Goal: Information Seeking & Learning: Learn about a topic

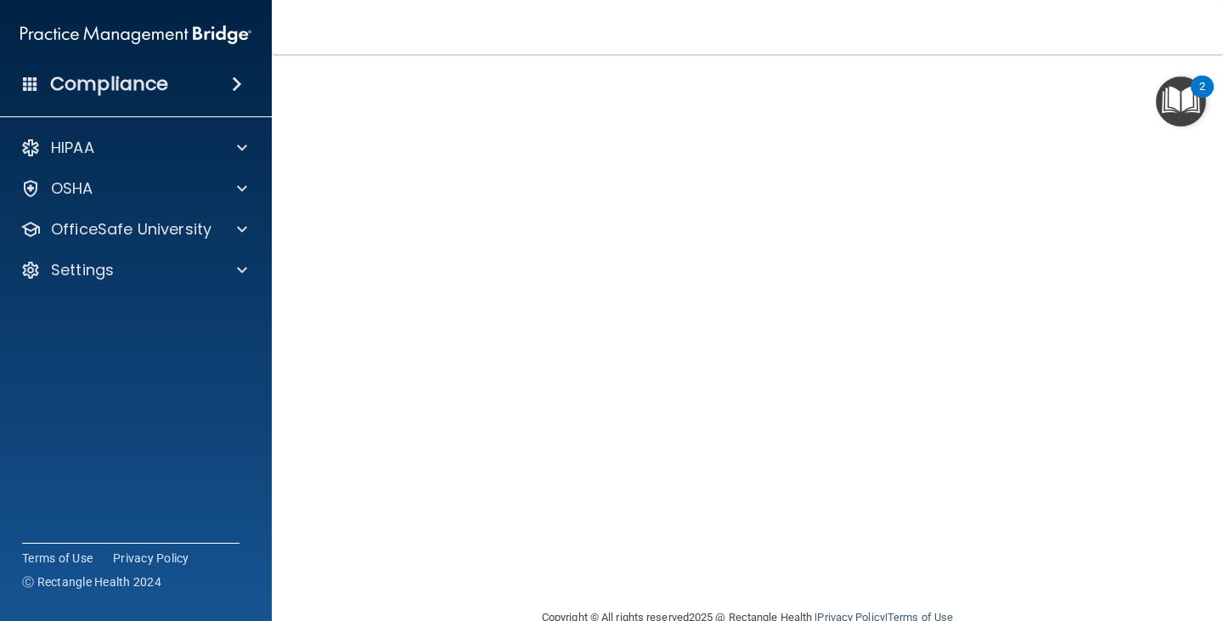
scroll to position [21, 0]
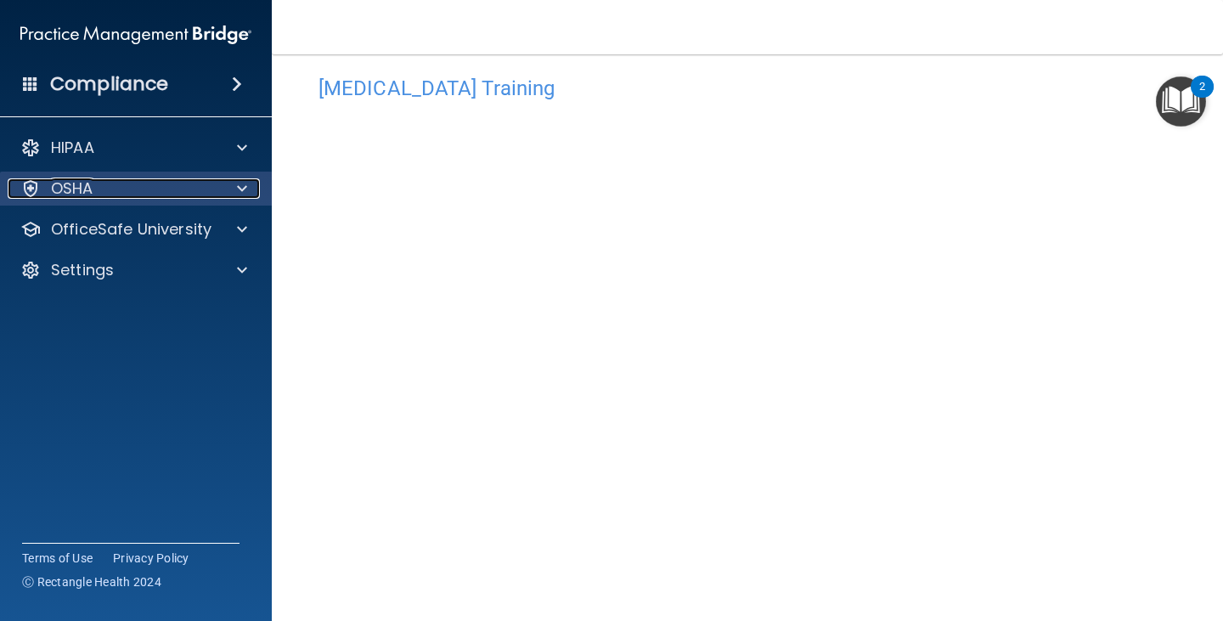
click at [169, 191] on div "OSHA" at bounding box center [113, 188] width 211 height 20
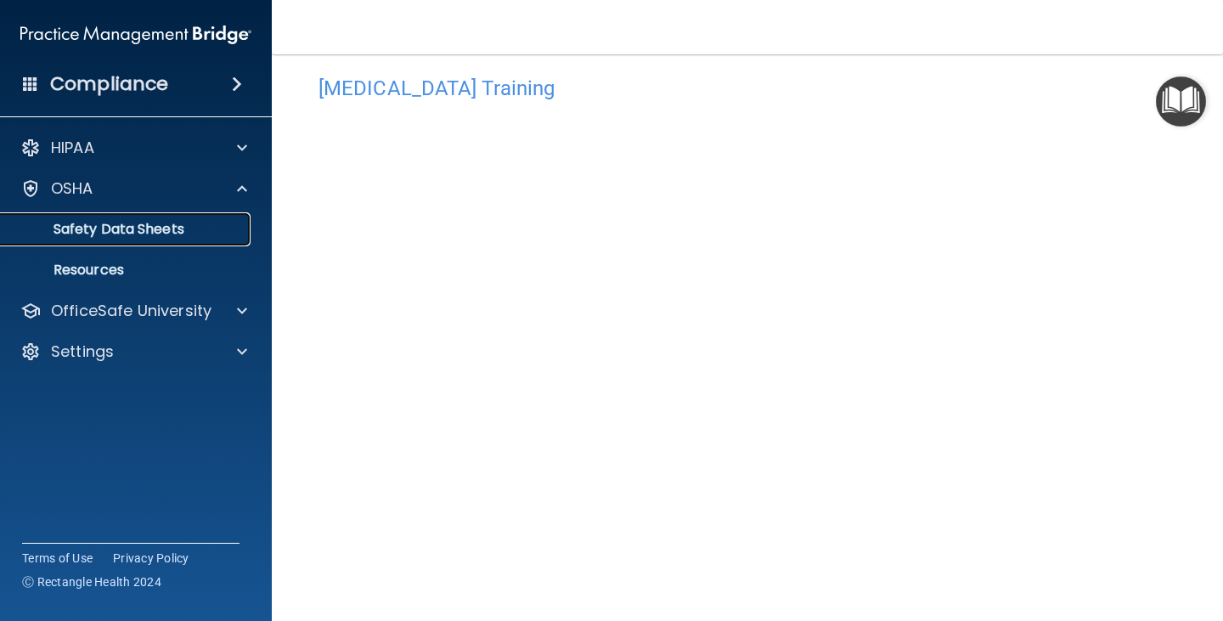
click at [149, 231] on p "Safety Data Sheets" at bounding box center [127, 229] width 232 height 17
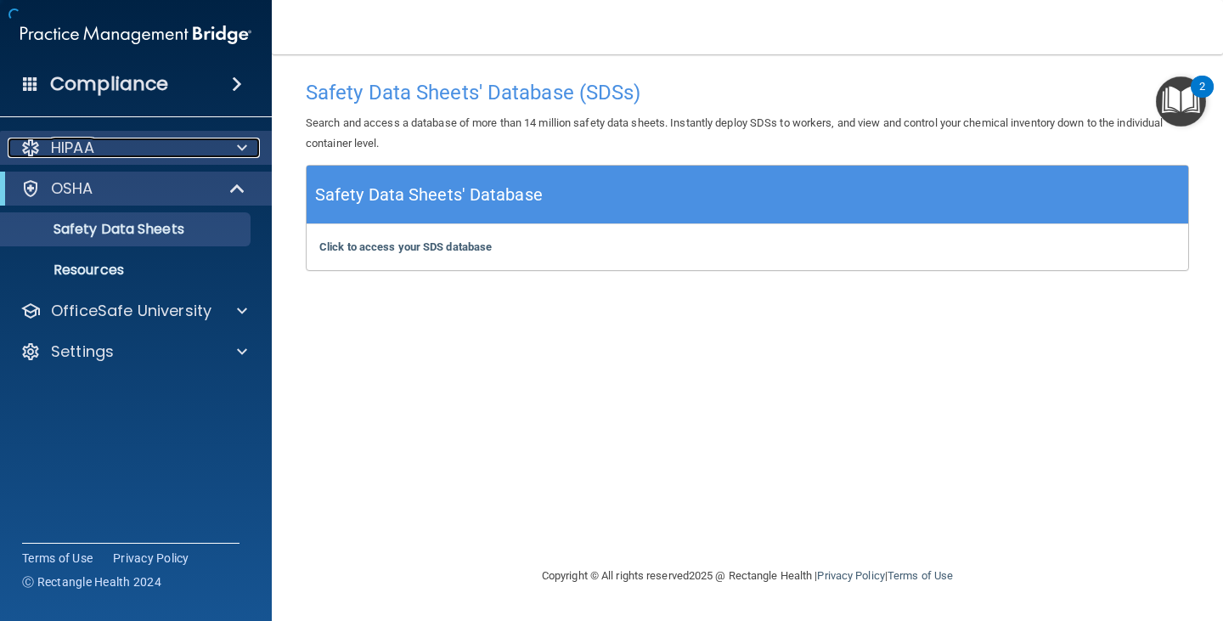
click at [143, 149] on div "HIPAA" at bounding box center [113, 148] width 211 height 20
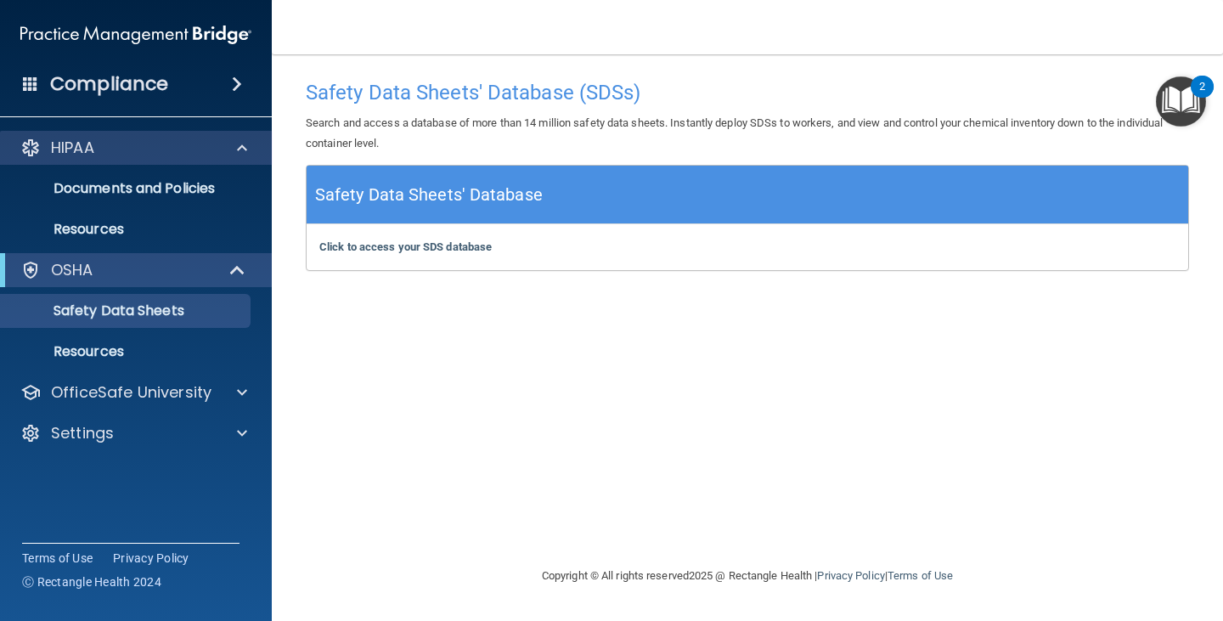
click at [127, 159] on div "HIPAA" at bounding box center [136, 148] width 273 height 34
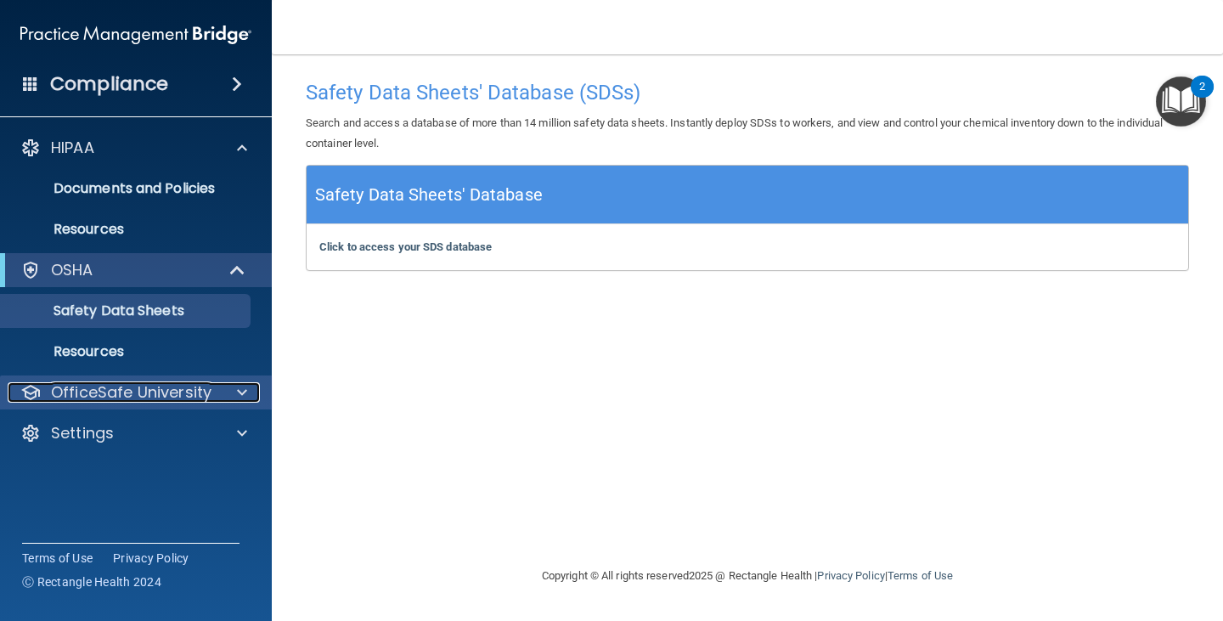
click at [93, 392] on p "OfficeSafe University" at bounding box center [131, 392] width 161 height 20
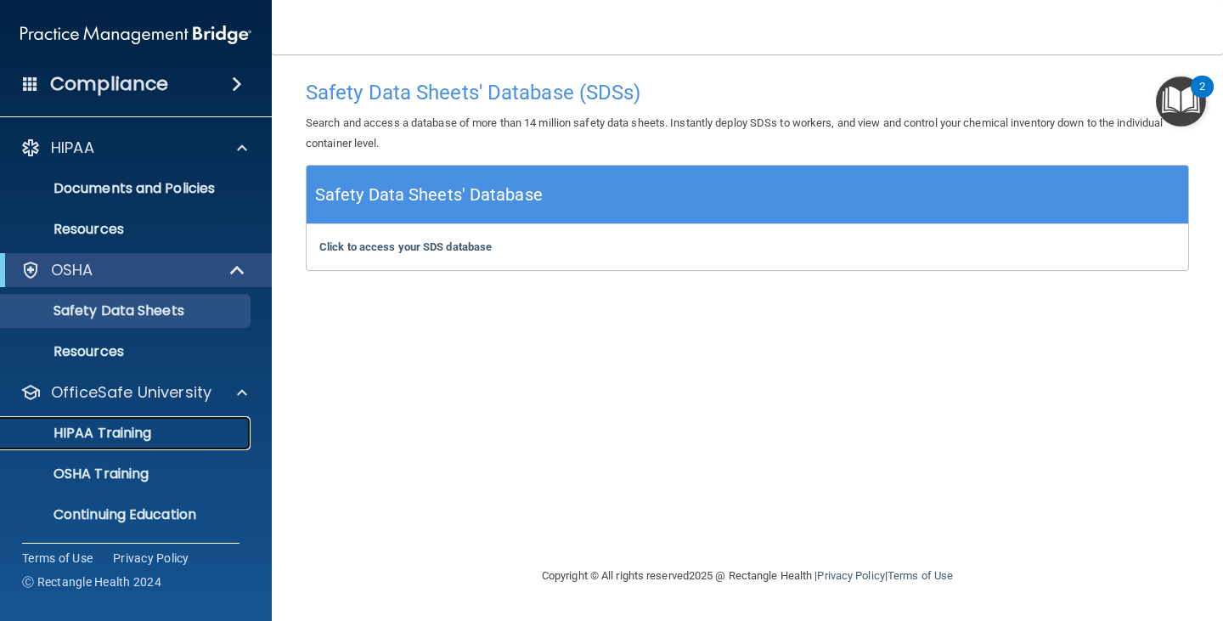
click at [130, 437] on p "HIPAA Training" at bounding box center [81, 433] width 140 height 17
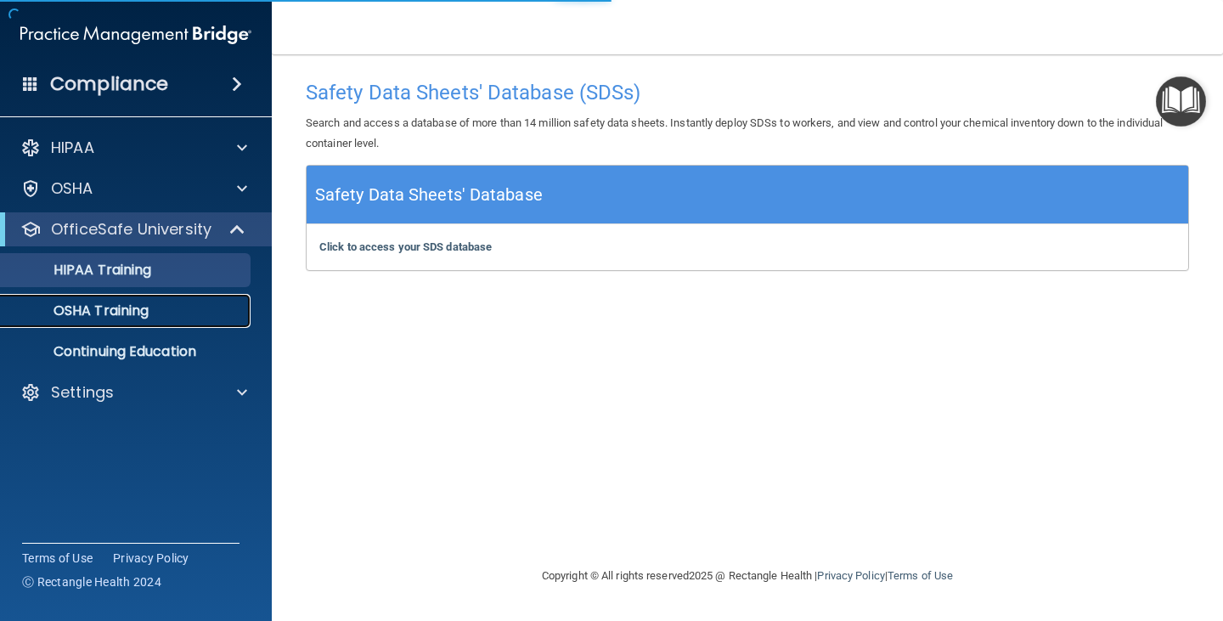
click at [137, 315] on p "OSHA Training" at bounding box center [80, 310] width 138 height 17
